Goal: Navigation & Orientation: Find specific page/section

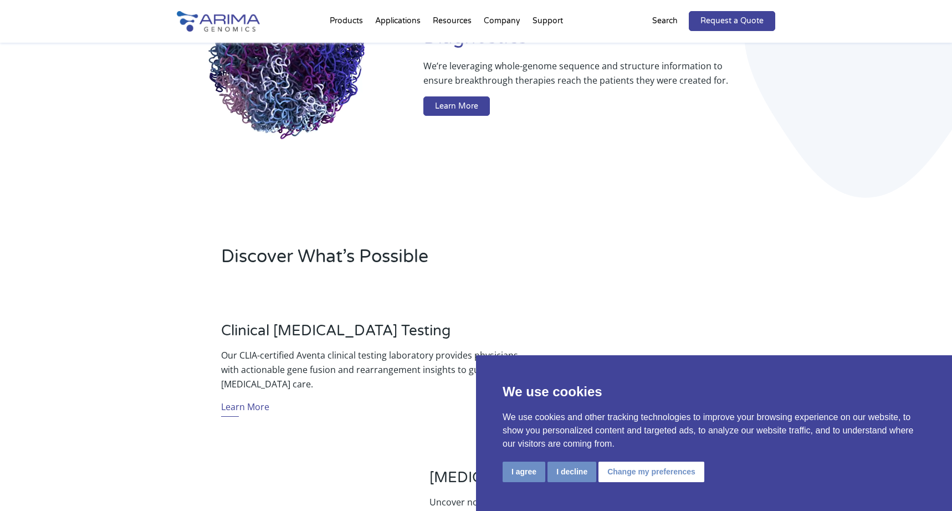
scroll to position [177, 0]
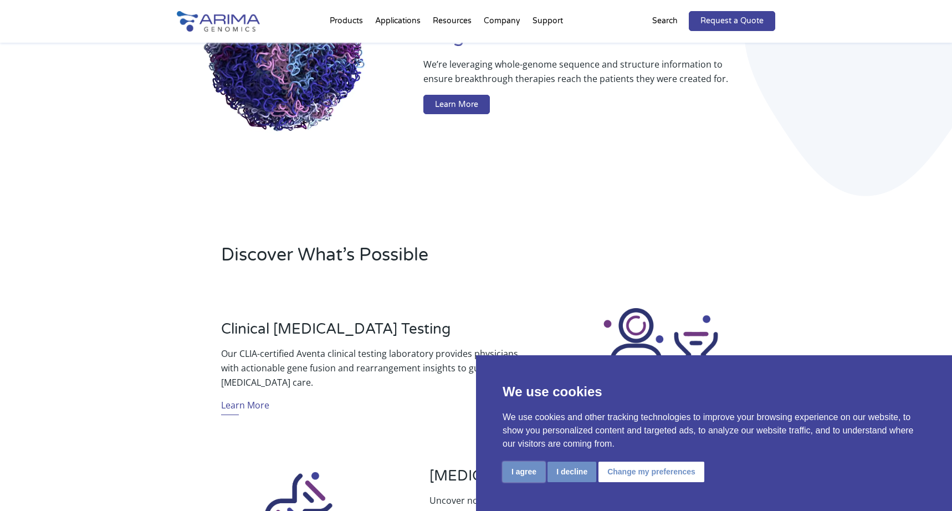
click at [530, 474] on button "I agree" at bounding box center [523, 471] width 43 height 20
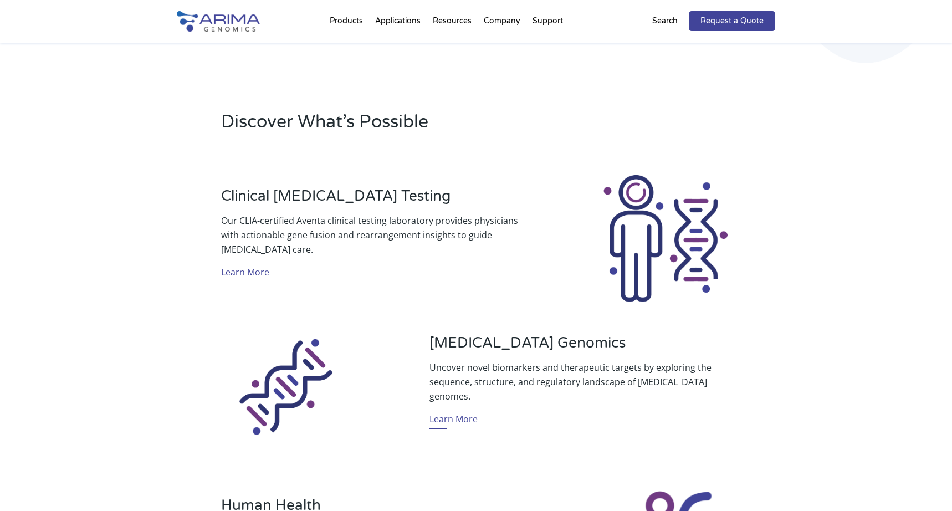
scroll to position [0, 0]
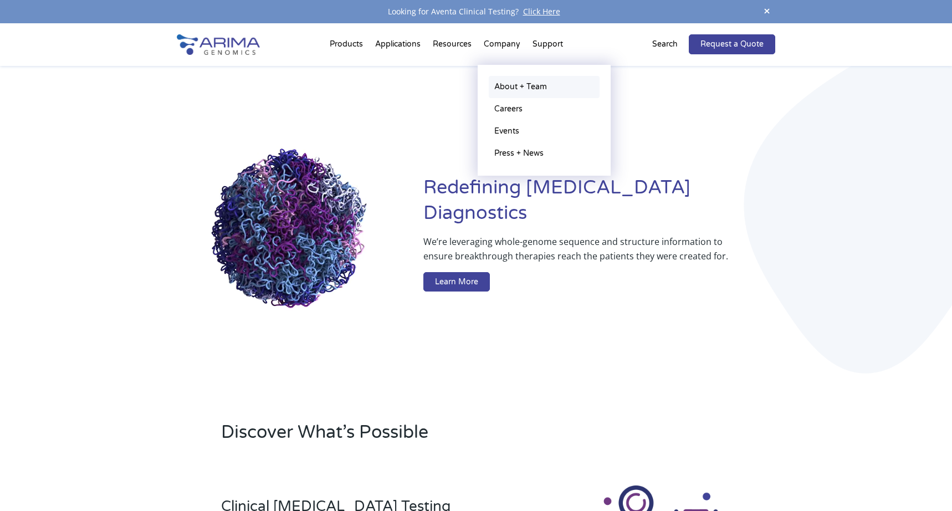
click at [512, 89] on link "About + Team" at bounding box center [544, 87] width 111 height 22
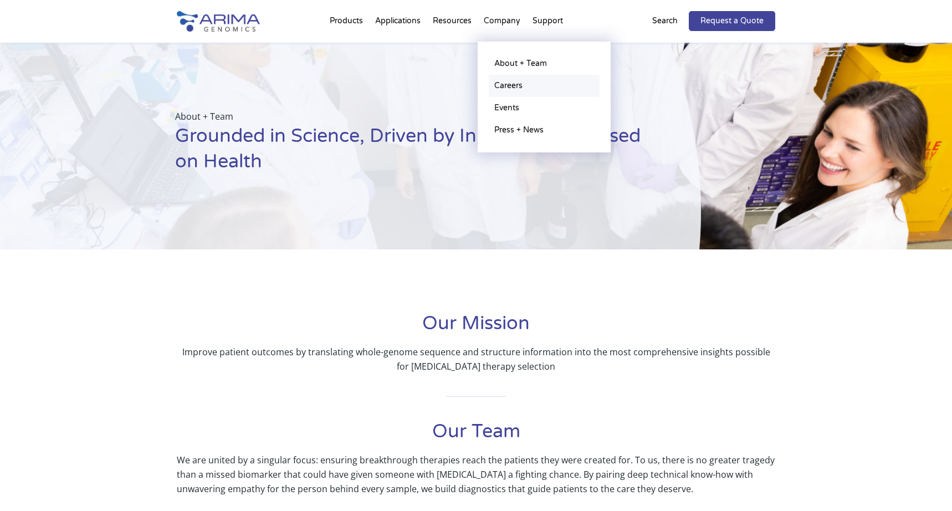
click at [503, 89] on link "Careers" at bounding box center [544, 86] width 111 height 22
